Goal: Find contact information: Find contact information

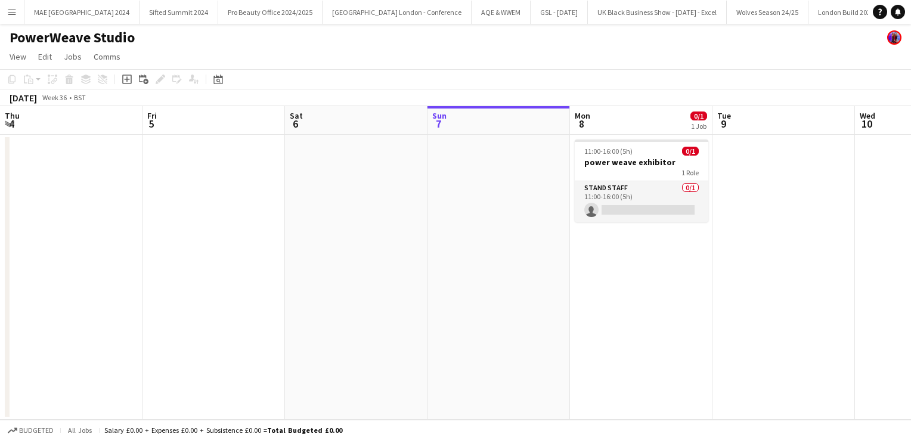
scroll to position [0, 285]
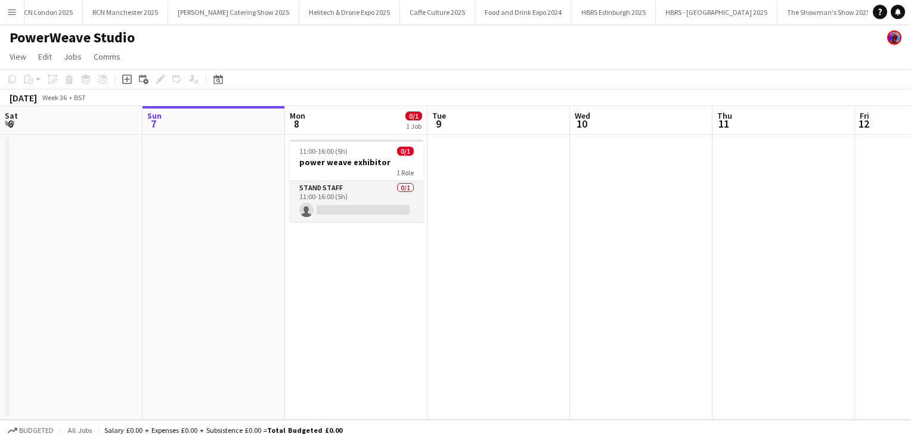
click at [5, 9] on button "Menu" at bounding box center [12, 12] width 24 height 24
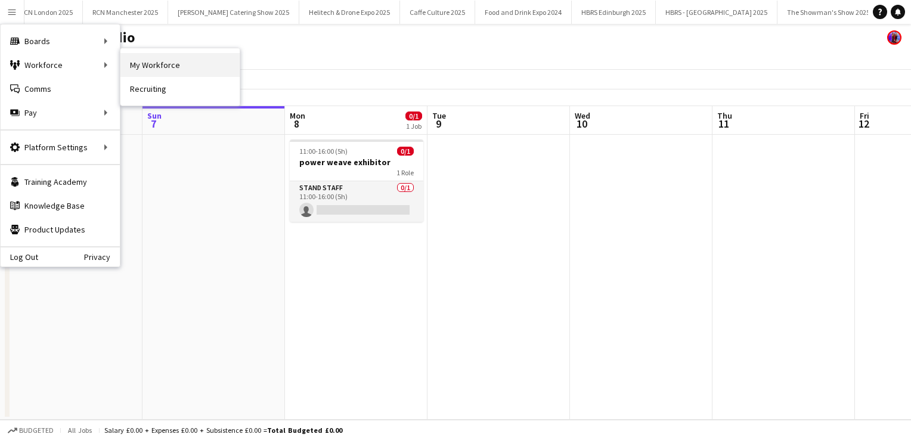
click at [151, 69] on link "My Workforce" at bounding box center [179, 65] width 119 height 24
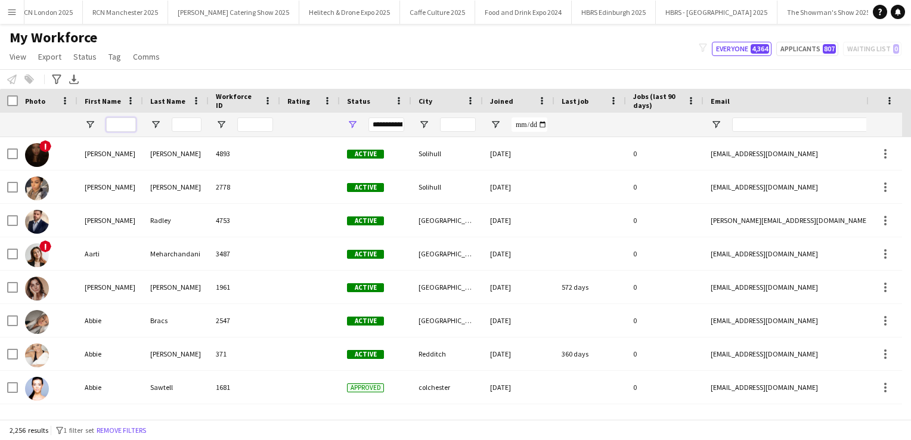
click at [122, 125] on input "First Name Filter Input" at bounding box center [121, 124] width 30 height 14
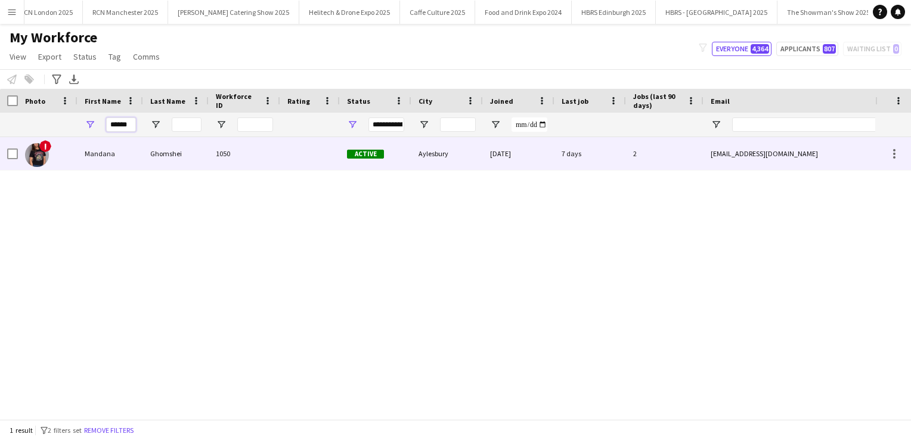
type input "******"
click at [116, 166] on div "Mandana" at bounding box center [110, 153] width 66 height 33
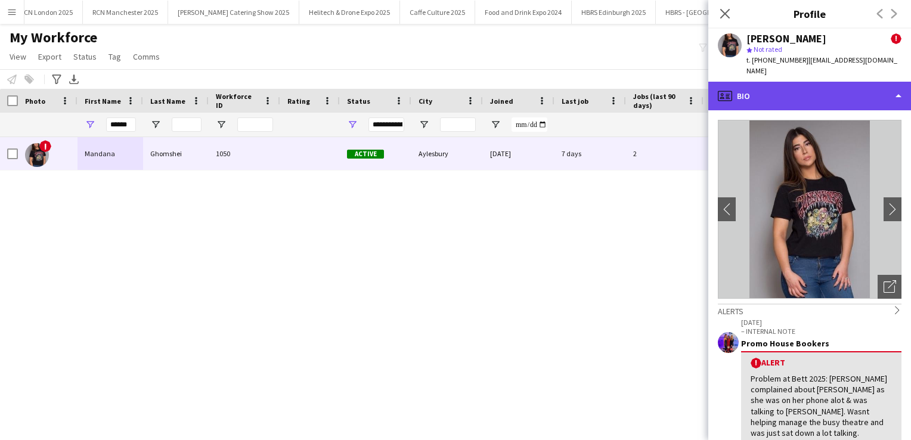
click at [780, 89] on div "profile Bio" at bounding box center [809, 96] width 203 height 29
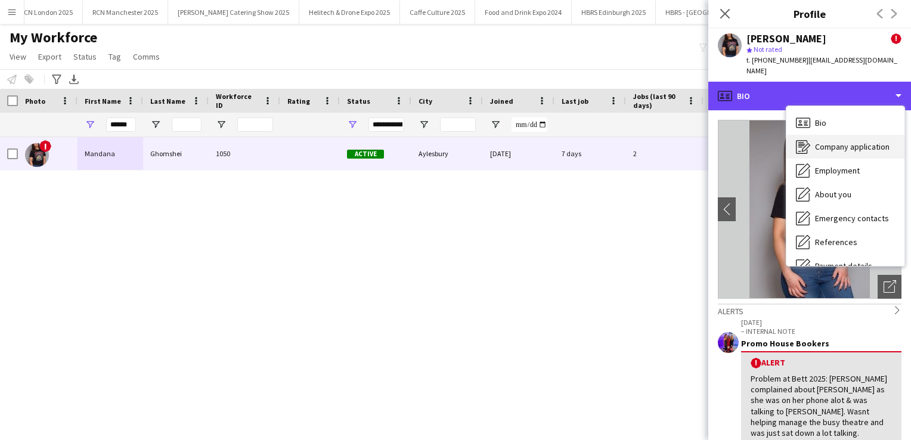
scroll to position [136, 0]
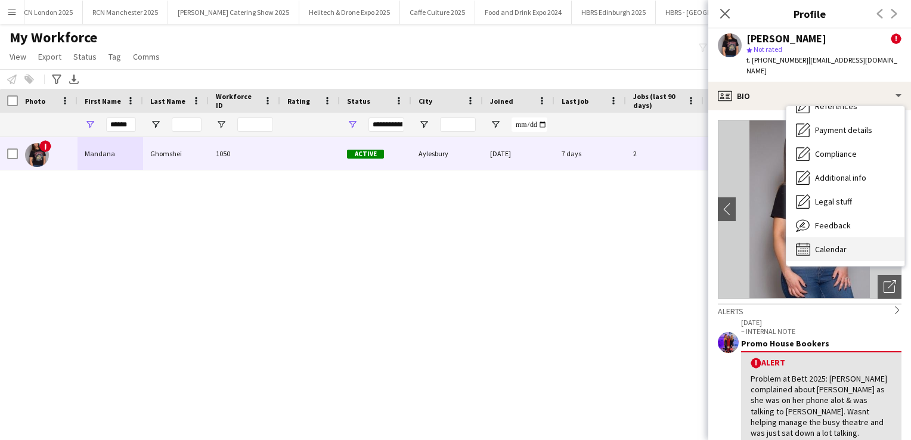
click at [813, 237] on div "Calendar Calendar" at bounding box center [845, 249] width 118 height 24
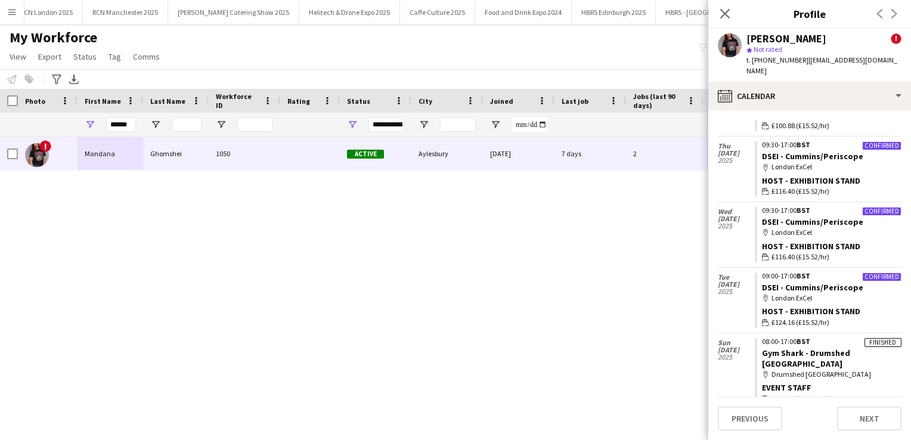
scroll to position [397, 0]
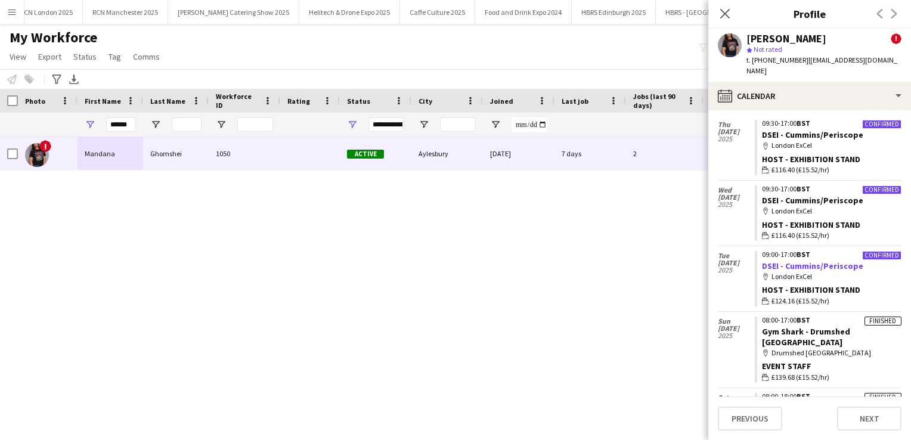
click at [814, 260] on link "DSEI - Cummins/Periscope" at bounding box center [812, 265] width 101 height 11
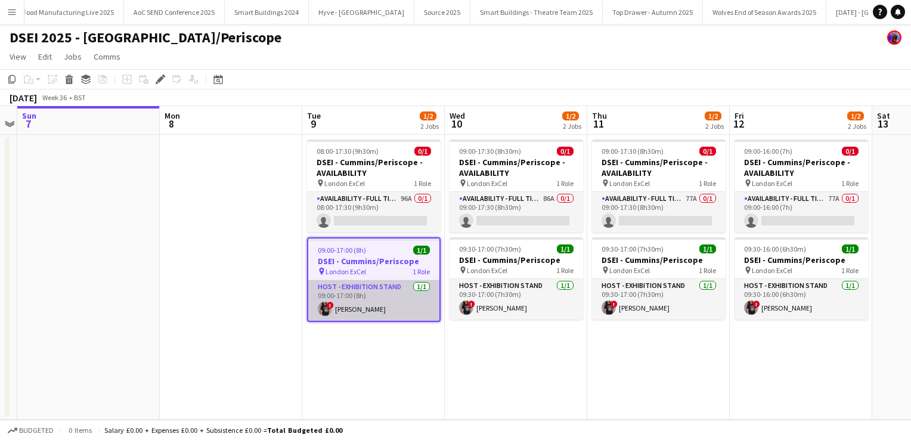
click at [327, 306] on app-user-avatar at bounding box center [325, 309] width 14 height 14
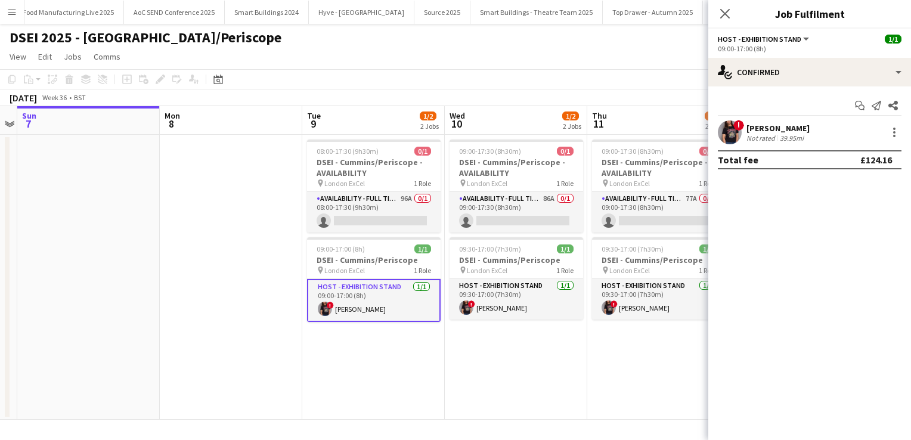
click at [739, 137] on app-user-avatar at bounding box center [730, 132] width 24 height 24
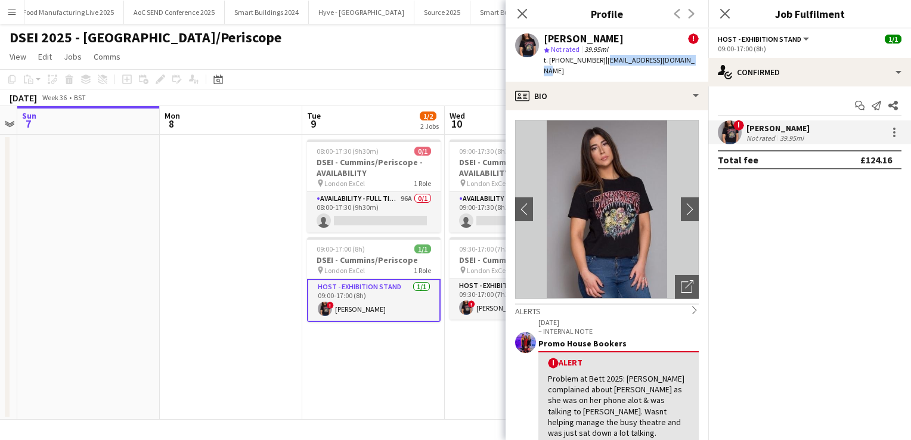
drag, startPoint x: 687, startPoint y: 61, endPoint x: 601, endPoint y: 66, distance: 86.0
click at [601, 66] on div "Mandana Ghomshei ! star Not rated 39.95mi t. +447599274497 | m.ghomshei@hotmail…" at bounding box center [606, 55] width 203 height 53
copy span "[EMAIL_ADDRESS][DOMAIN_NAME]"
click at [282, 262] on app-date-cell at bounding box center [231, 277] width 142 height 285
